Goal: Navigation & Orientation: Understand site structure

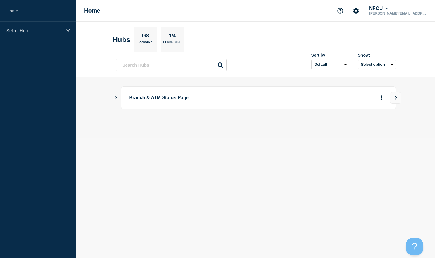
click at [116, 97] on icon "Show Connected Hubs" at bounding box center [116, 97] width 2 height 3
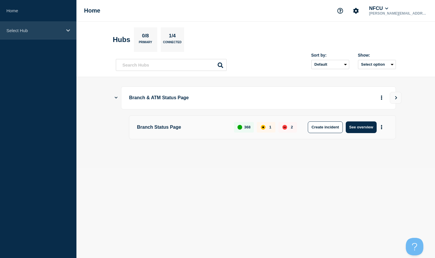
click at [68, 29] on icon at bounding box center [68, 30] width 4 height 4
